Goal: Task Accomplishment & Management: Manage account settings

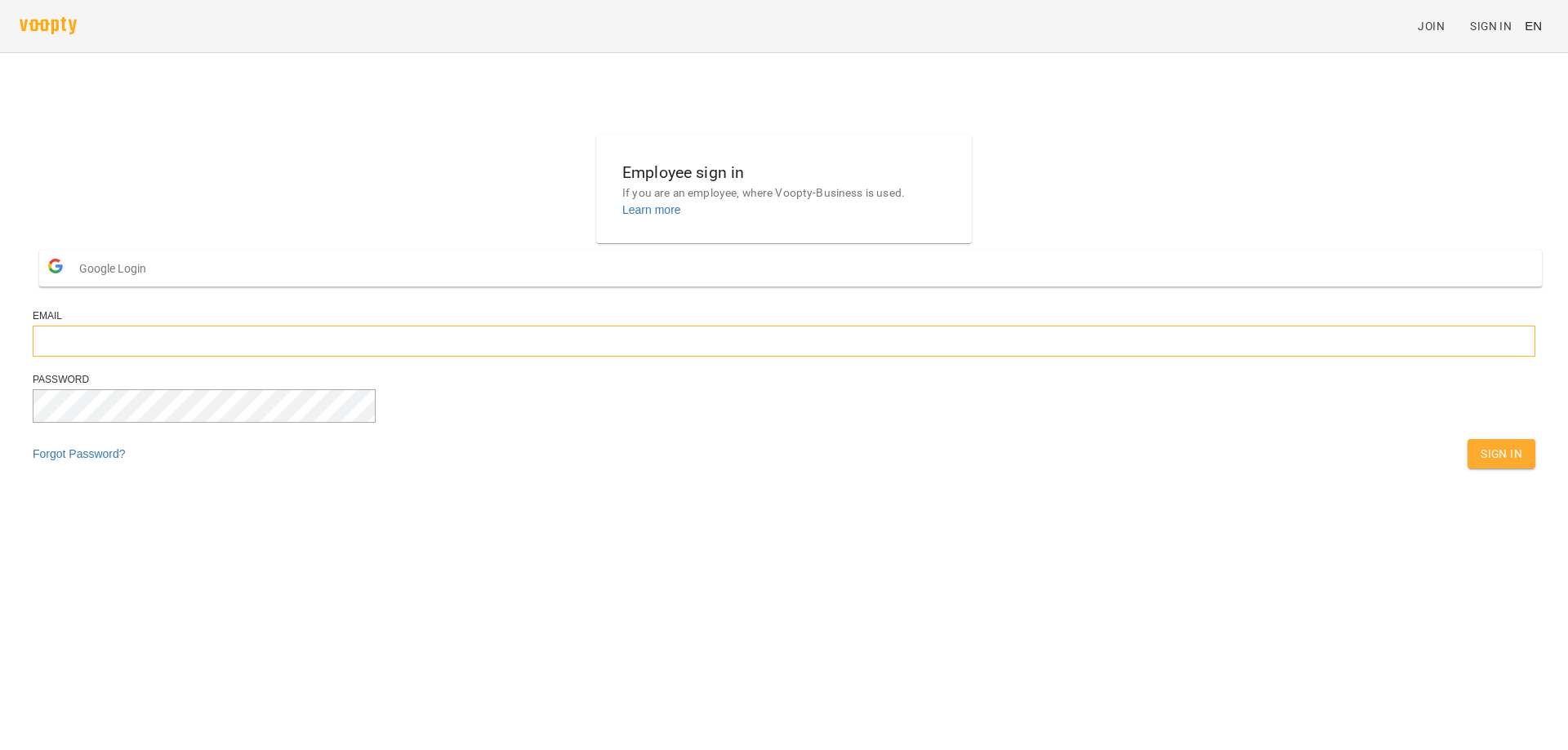
click at [681, 357] on input "email" at bounding box center [784, 340] width 1503 height 31
click at [678, 357] on input "email" at bounding box center [784, 340] width 1503 height 31
type input "**********"
click at [1467, 439] on button "Sign In" at bounding box center [1501, 453] width 67 height 29
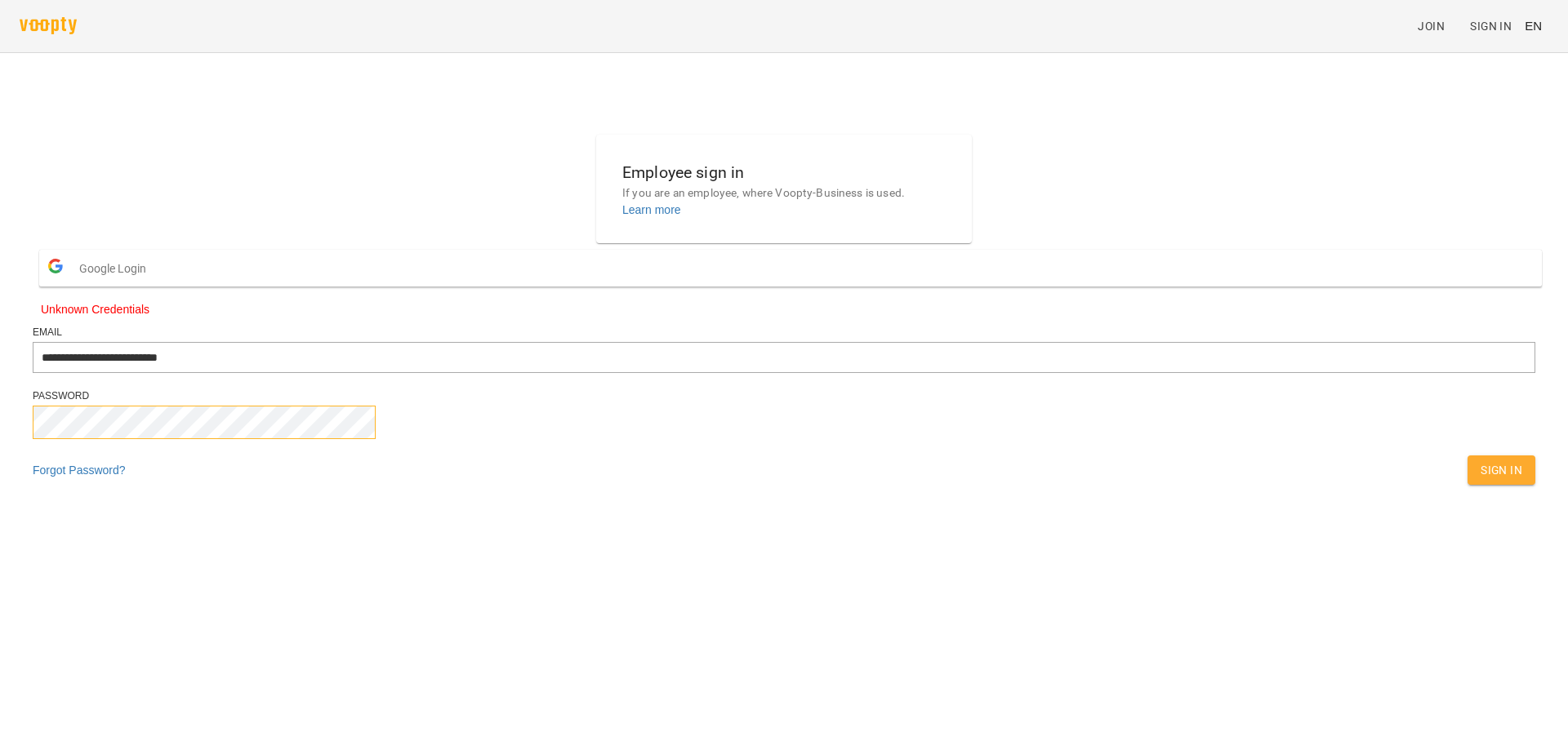
click at [1467, 455] on button "Sign In" at bounding box center [1501, 469] width 67 height 29
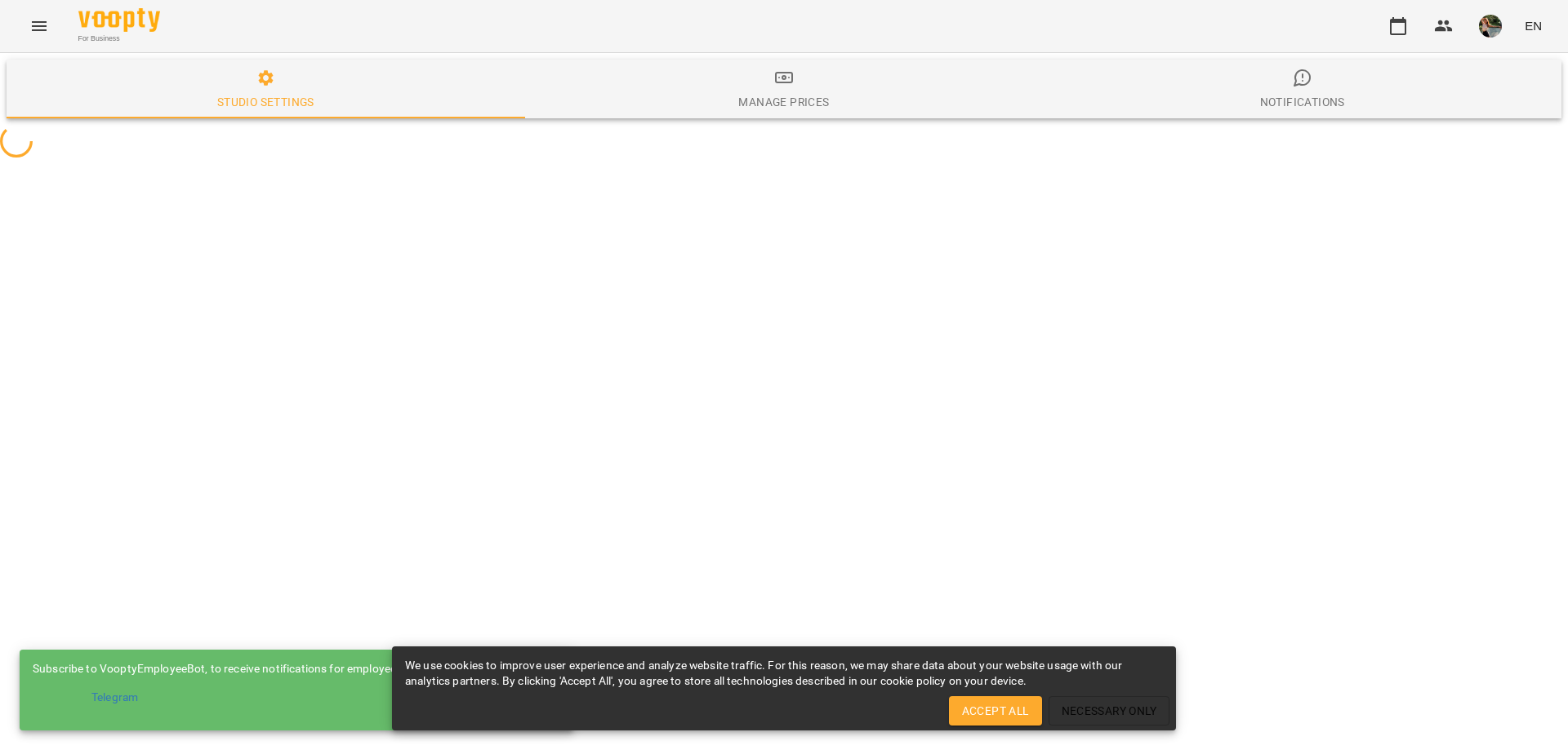
select select "**"
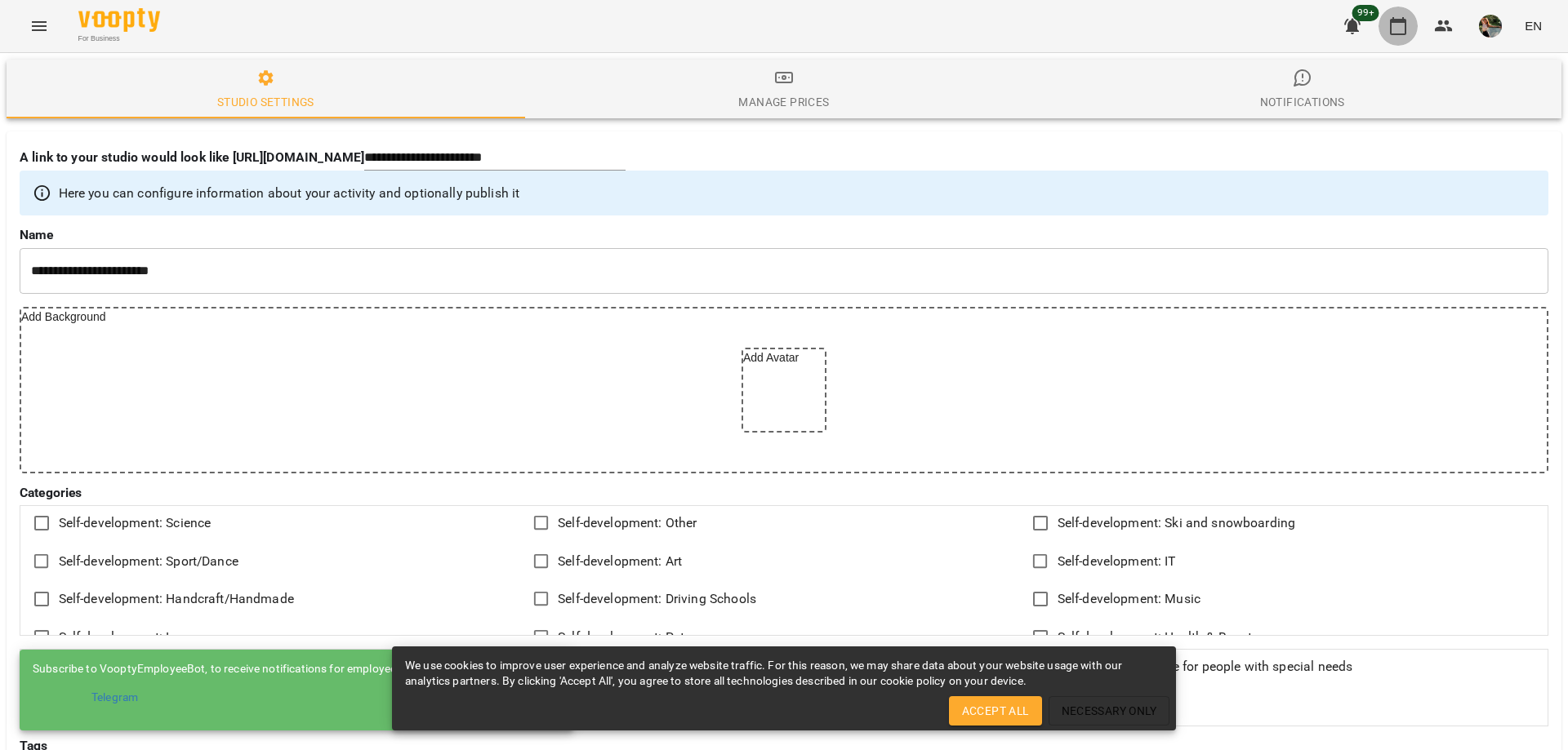
click at [1406, 29] on icon "button" at bounding box center [1397, 26] width 16 height 18
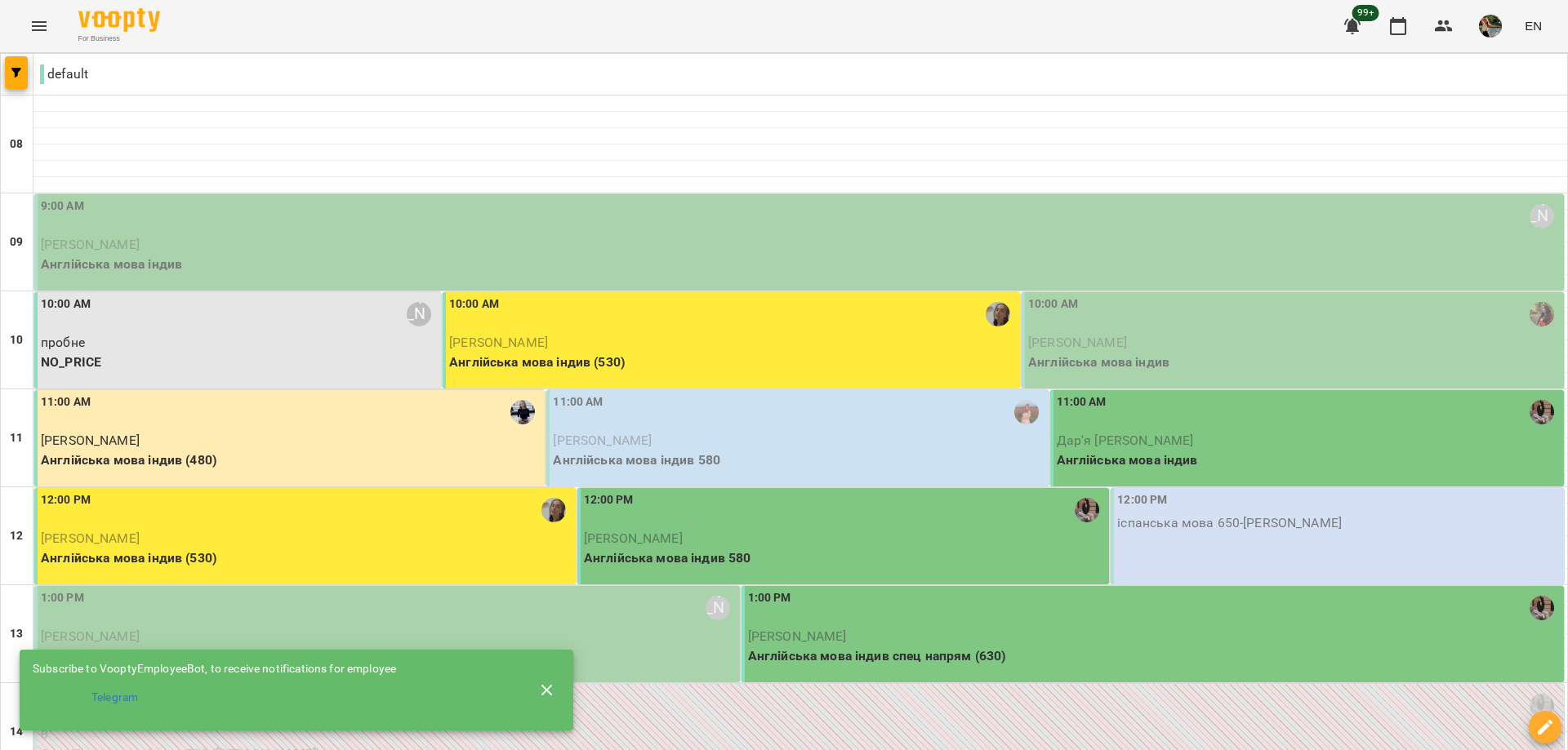
click at [547, 689] on icon "button" at bounding box center [546, 690] width 20 height 20
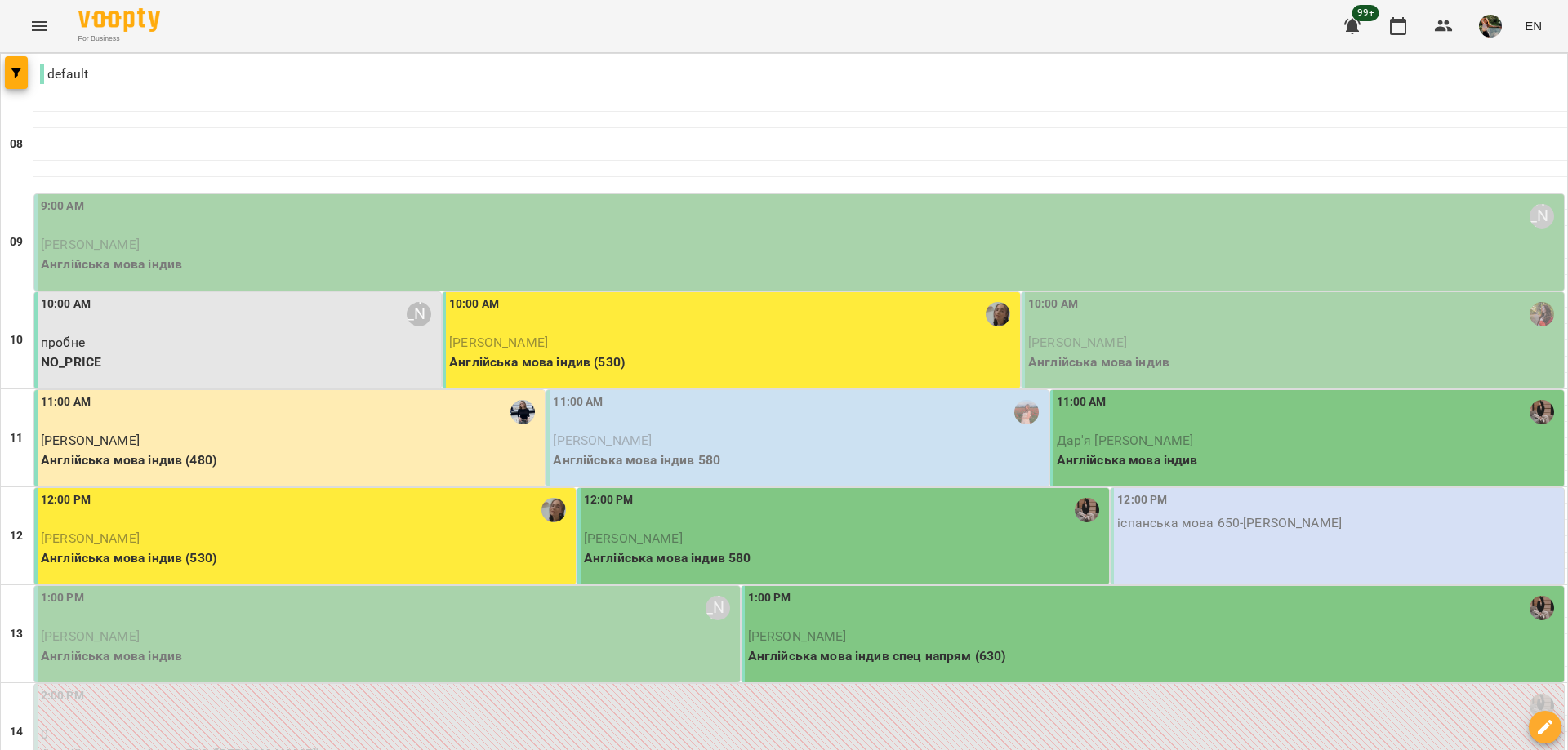
drag, startPoint x: 877, startPoint y: 723, endPoint x: 805, endPoint y: 674, distance: 87.1
type input "**********"
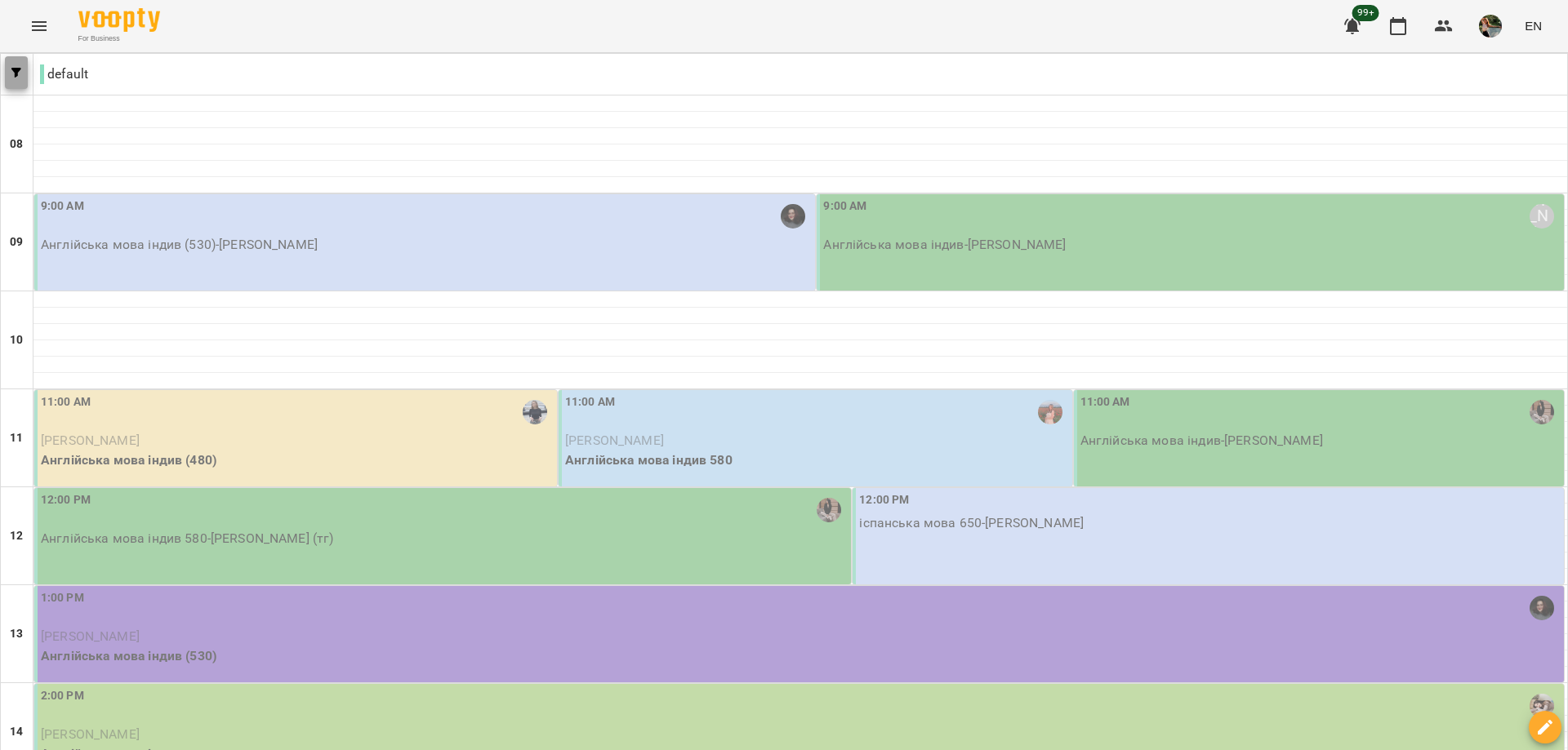
click at [10, 69] on span "button" at bounding box center [16, 72] width 23 height 9
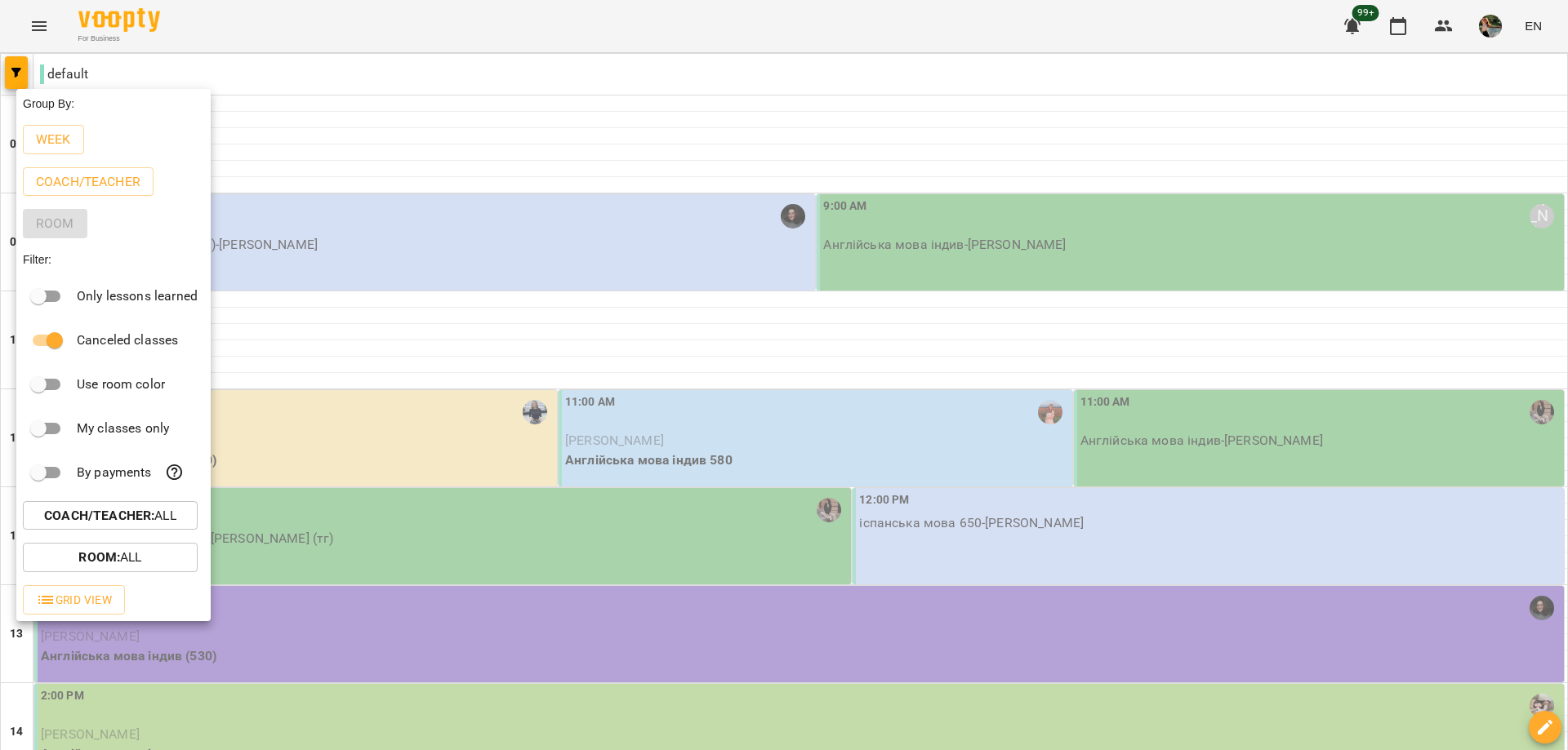
click at [152, 531] on button "Coach/Teacher : All" at bounding box center [110, 516] width 175 height 29
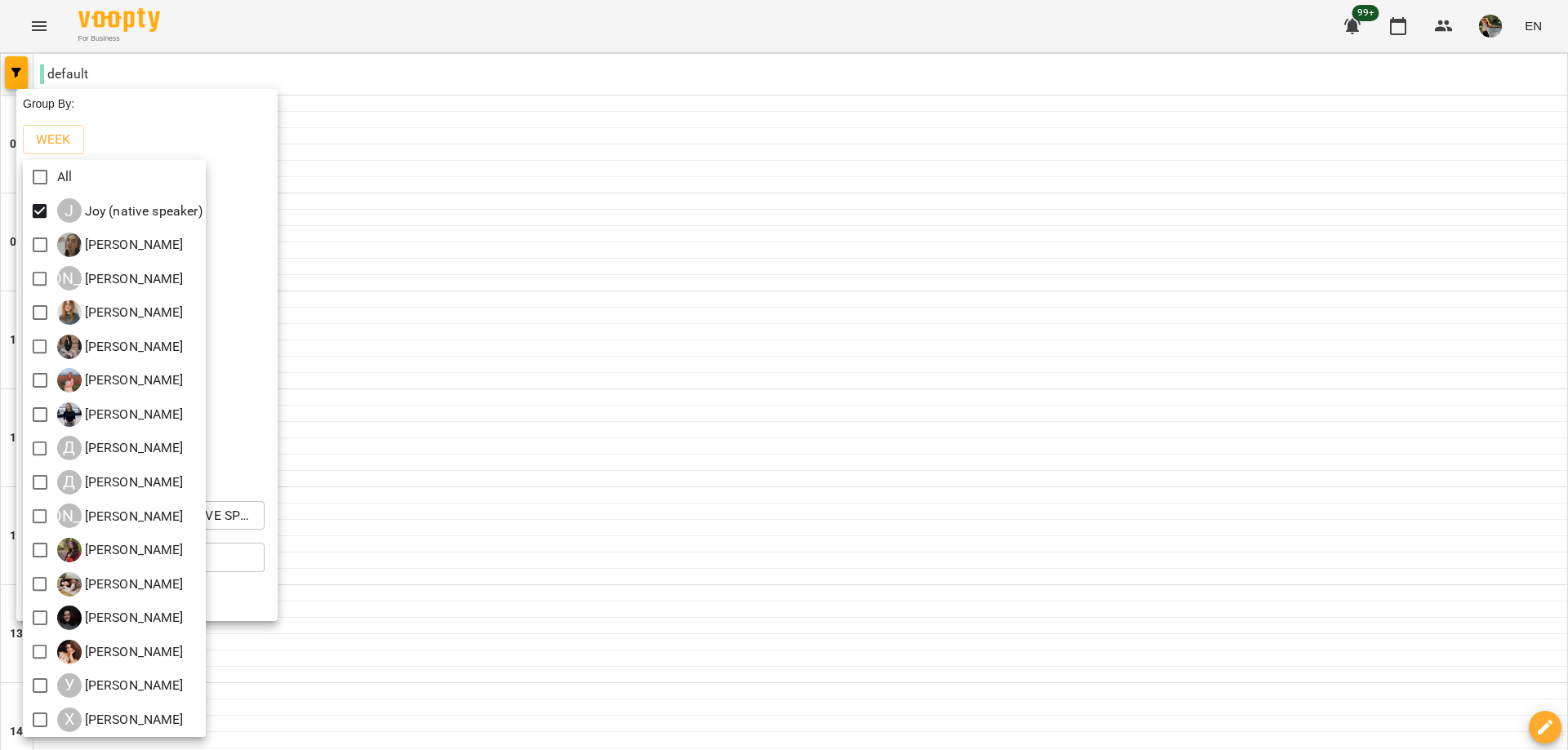
click at [1535, 36] on div at bounding box center [784, 375] width 1568 height 750
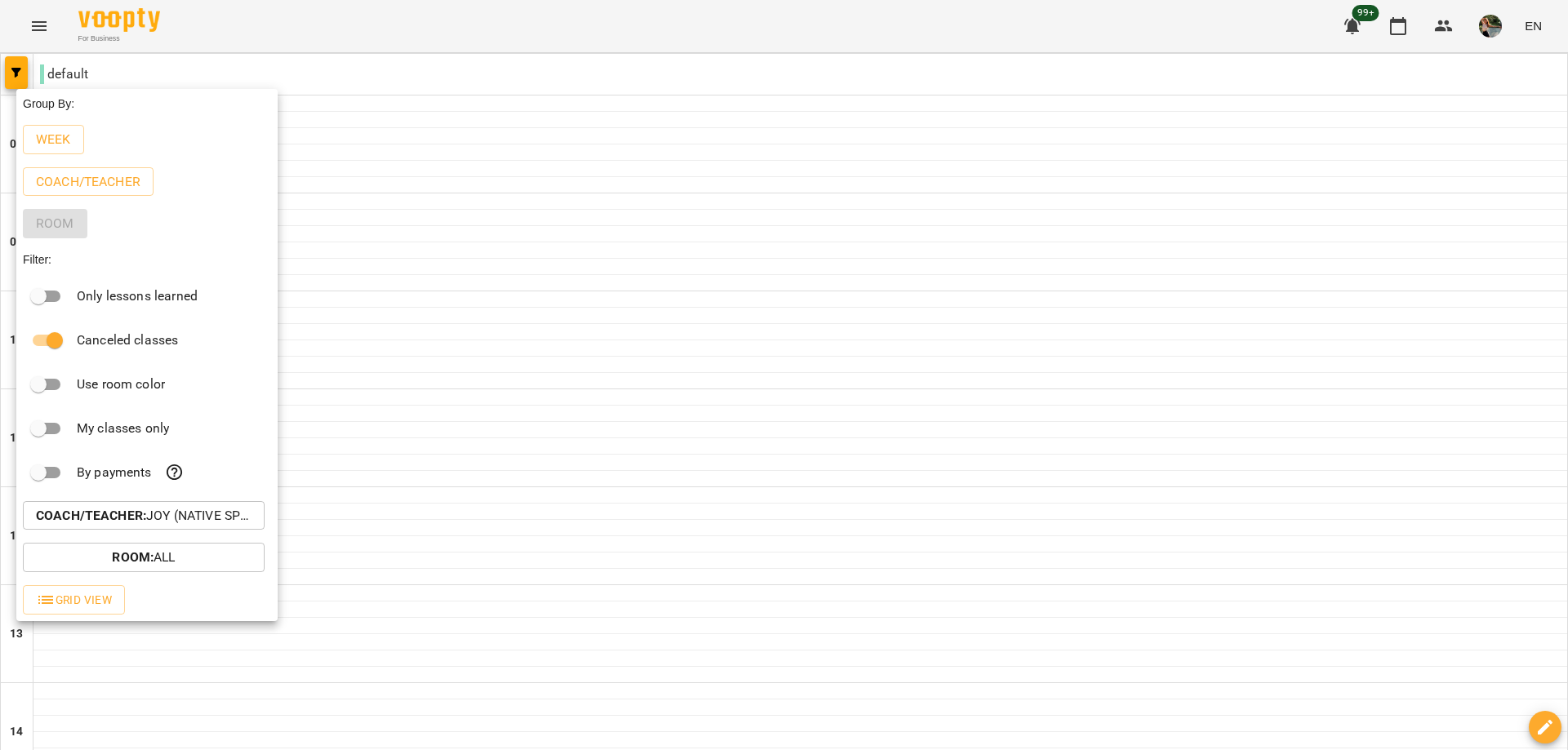
click at [1533, 27] on div at bounding box center [784, 375] width 1568 height 750
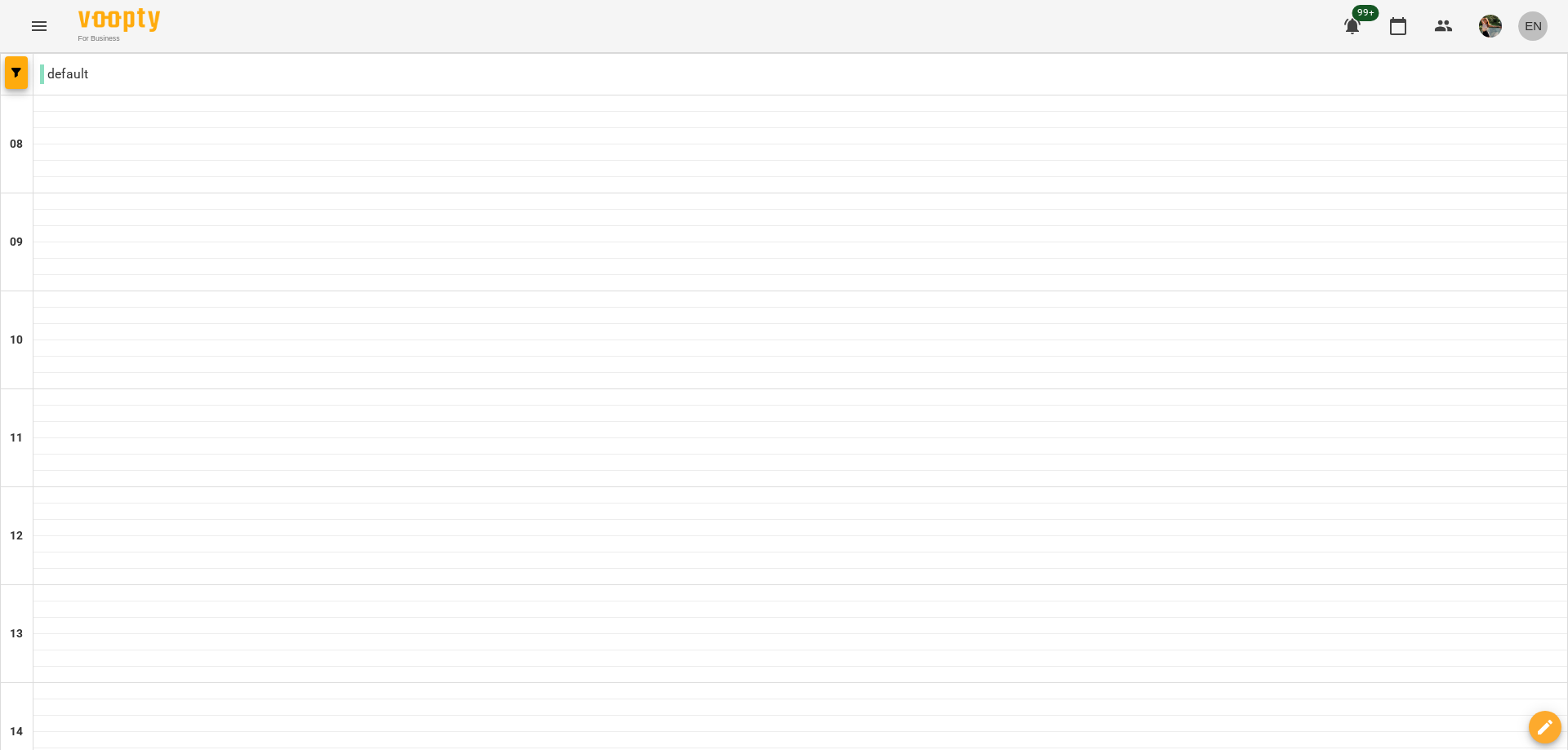
click at [1533, 27] on span "EN" at bounding box center [1533, 26] width 17 height 17
click at [1495, 87] on div "Українська" at bounding box center [1503, 92] width 83 height 29
